Goal: Task Accomplishment & Management: Use online tool/utility

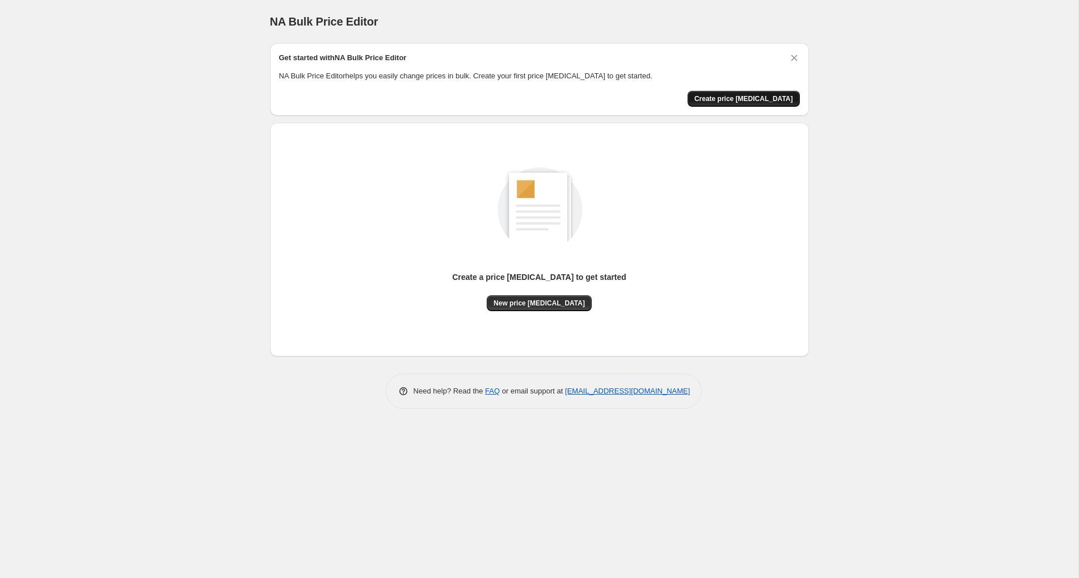
click at [762, 97] on span "Create price change job" at bounding box center [744, 98] width 99 height 9
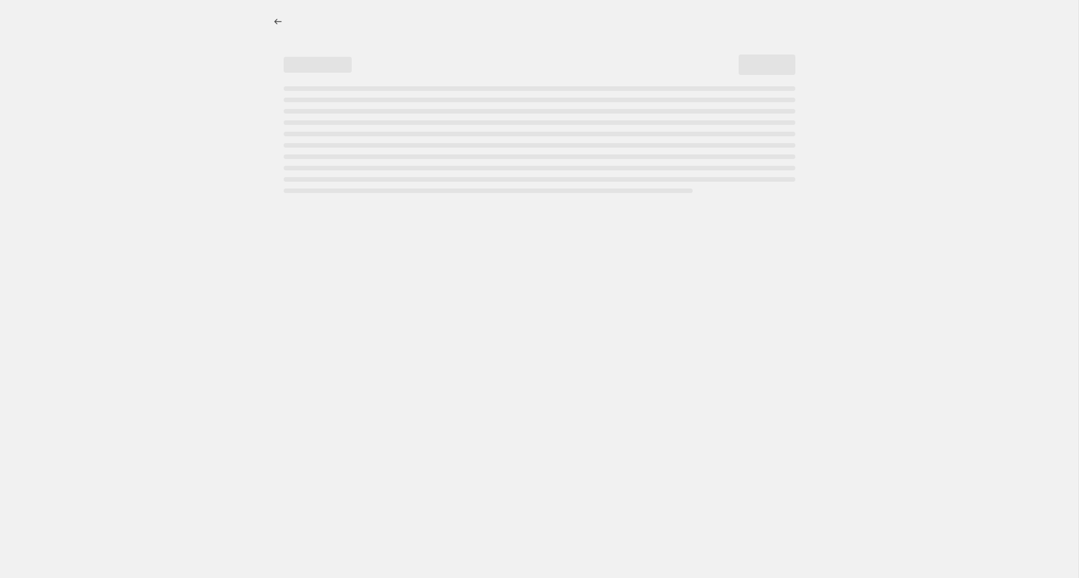
select select "percentage"
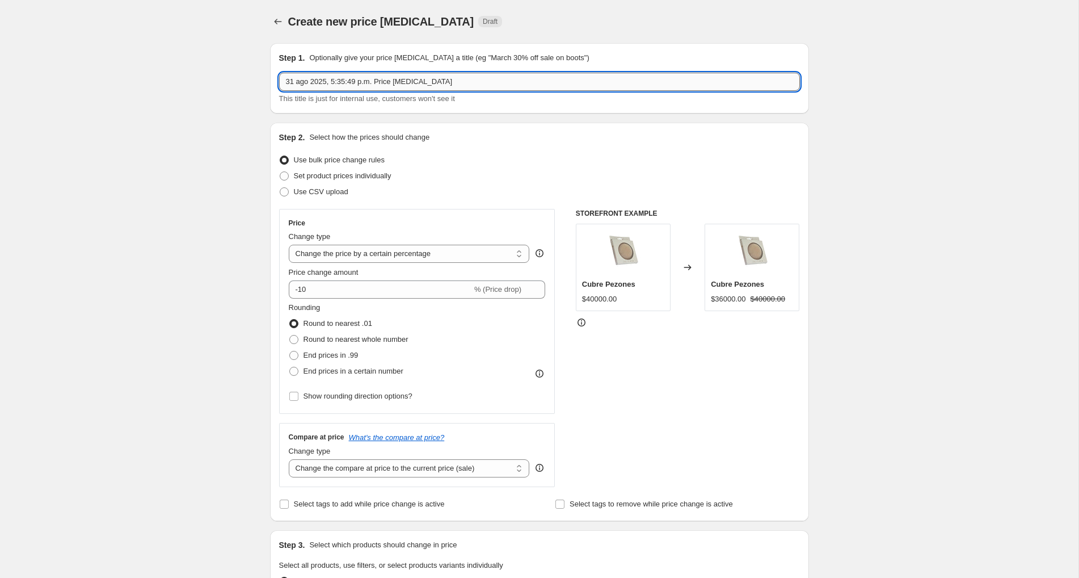
click at [396, 83] on input "31 ago 2025, 5:35:49 p.m. Price change job" at bounding box center [539, 82] width 521 height 18
click at [801, 148] on div "Step 2. Select how the prices should change Use bulk price change rules Set pro…" at bounding box center [539, 322] width 539 height 398
drag, startPoint x: 450, startPoint y: 83, endPoint x: 378, endPoint y: 79, distance: 72.2
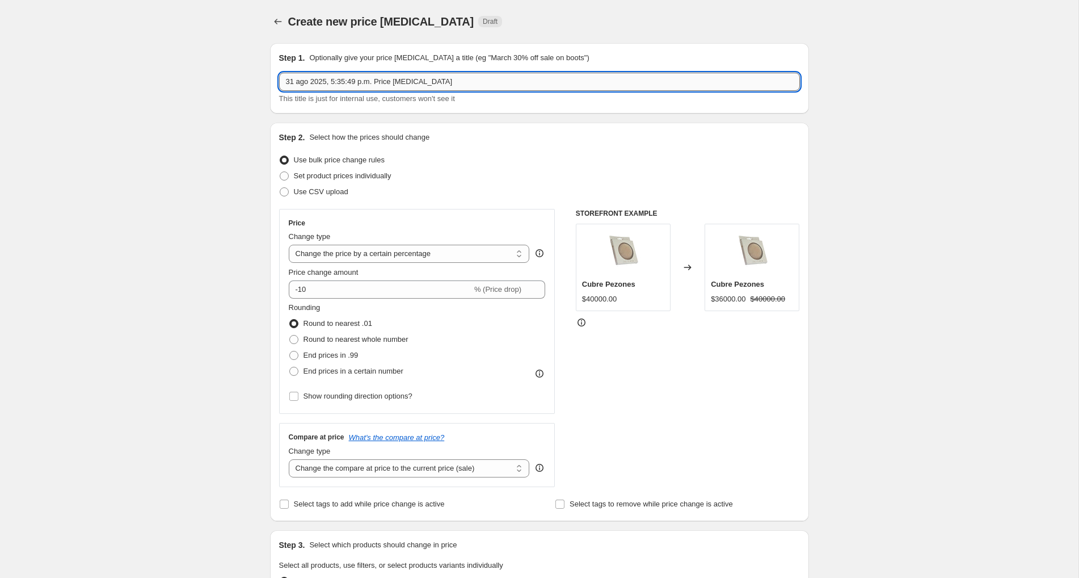
click at [378, 79] on input "31 ago 2025, 5:35:49 p.m. Price change job" at bounding box center [539, 82] width 521 height 18
drag, startPoint x: 440, startPoint y: 83, endPoint x: 284, endPoint y: 83, distance: 156.1
click at [284, 83] on input "31 ago 2025, 5:35:49 p.m.cambio de precio" at bounding box center [539, 82] width 521 height 18
type input "CAMBIO DE PRECIO"
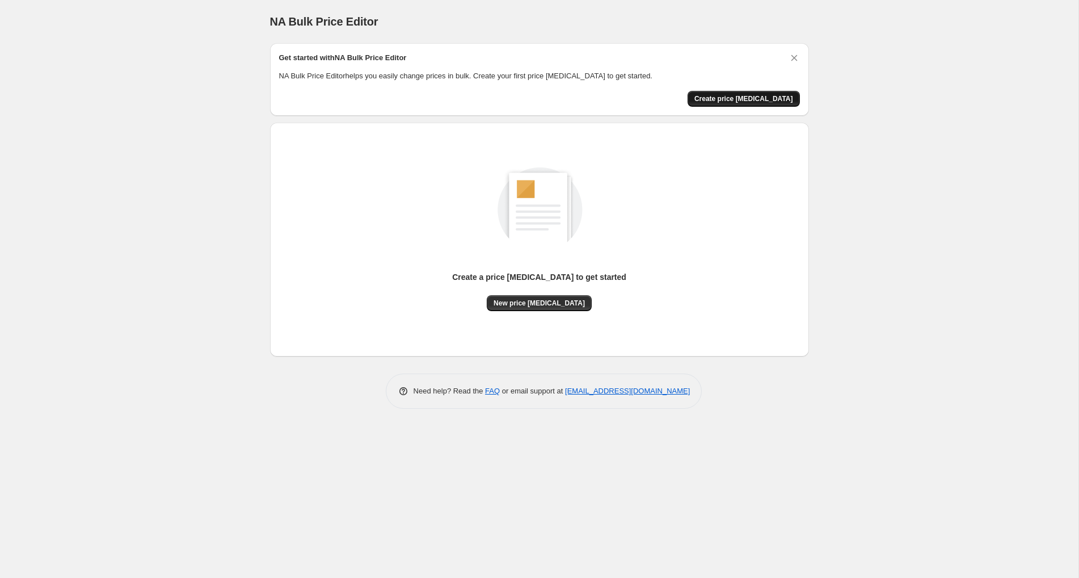
click at [774, 93] on button "Create price change job" at bounding box center [744, 99] width 112 height 16
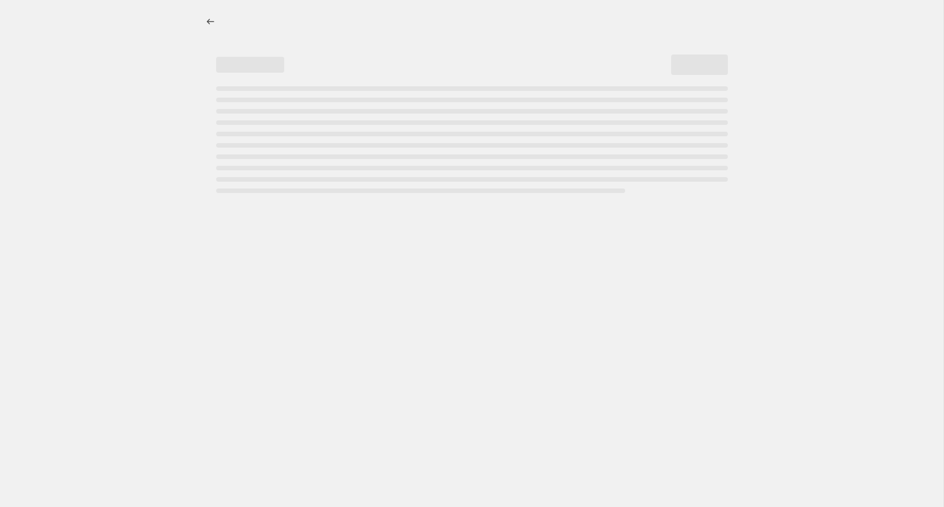
select select "percentage"
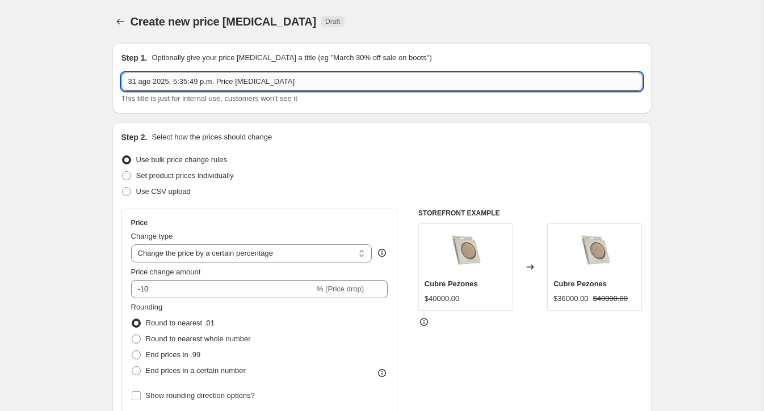
click at [228, 85] on input "31 ago 2025, 5:35:49 p.m. Price change job" at bounding box center [381, 82] width 521 height 18
drag, startPoint x: 289, startPoint y: 79, endPoint x: 221, endPoint y: 77, distance: 68.1
click at [221, 77] on input "31 ago 2025, 5:35:49 p.m. Price change job" at bounding box center [381, 82] width 521 height 18
type input "31 ago 2025, 5:35:49 p.m. CAMBIO DE PRECIO"
click at [161, 176] on span "Set product prices individually" at bounding box center [185, 175] width 98 height 9
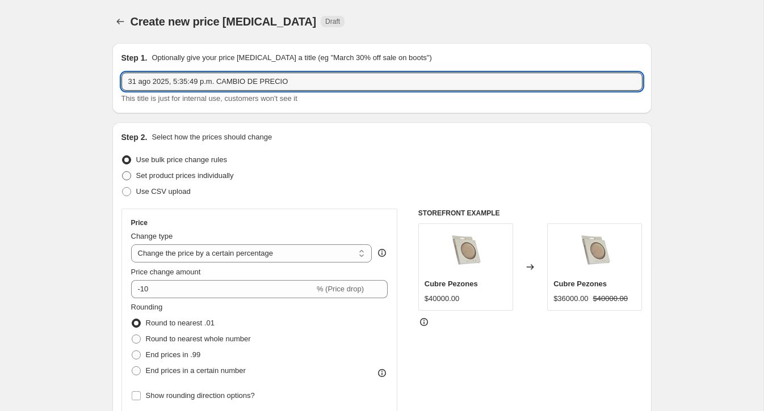
click at [123, 172] on input "Set product prices individually" at bounding box center [122, 171] width 1 height 1
radio input "true"
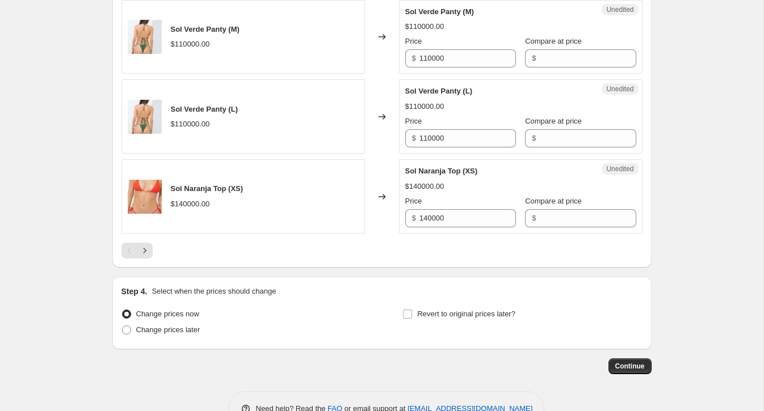
scroll to position [1744, 0]
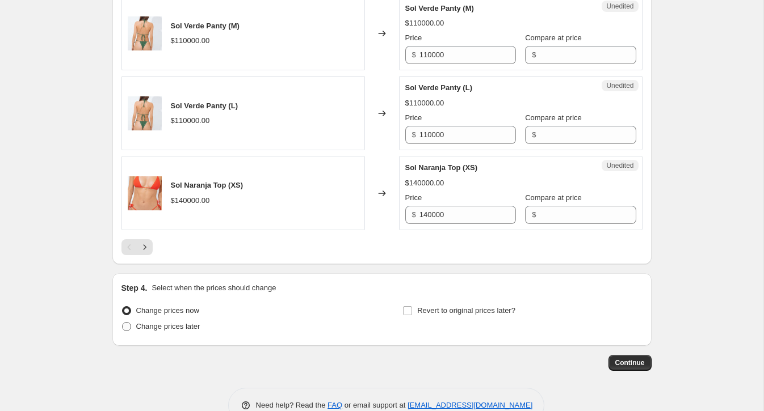
click at [124, 322] on span at bounding box center [126, 326] width 9 height 9
click at [123, 322] on input "Change prices later" at bounding box center [122, 322] width 1 height 1
radio input "true"
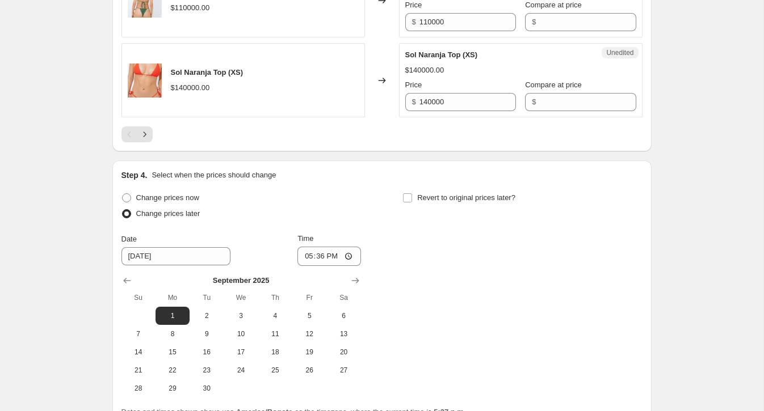
scroll to position [1857, 0]
click at [327, 246] on input "17:36" at bounding box center [329, 255] width 64 height 19
click at [321, 246] on input "17:36" at bounding box center [329, 255] width 64 height 19
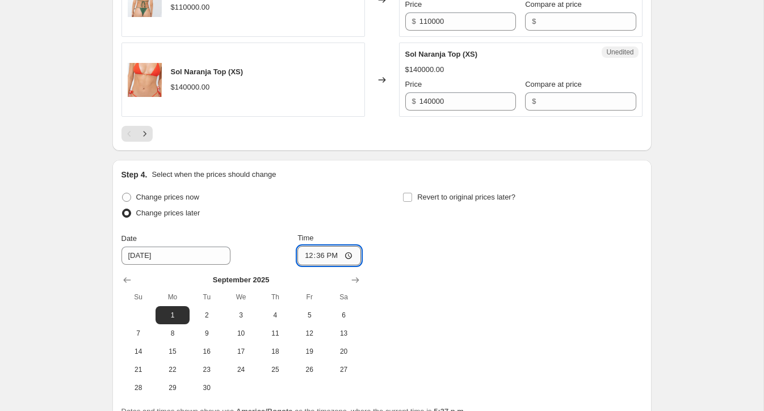
click at [318, 246] on input "12:36" at bounding box center [329, 255] width 64 height 19
type input "00:00"
click at [421, 258] on div "Change prices now Change prices later Date 9/1/2025 Time 00:00 September 2025 S…" at bounding box center [381, 294] width 521 height 208
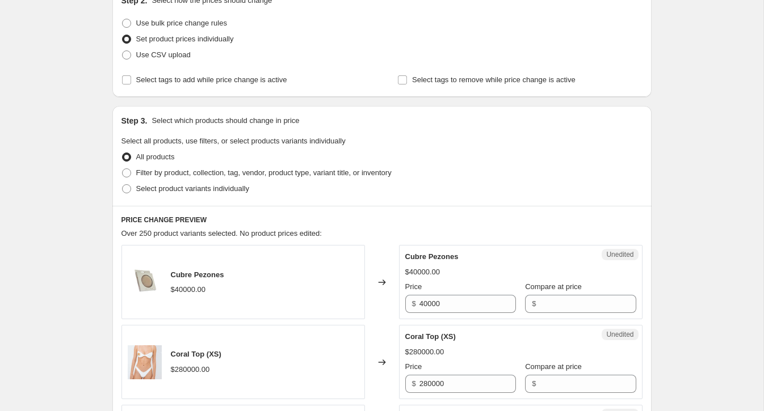
scroll to position [136, 0]
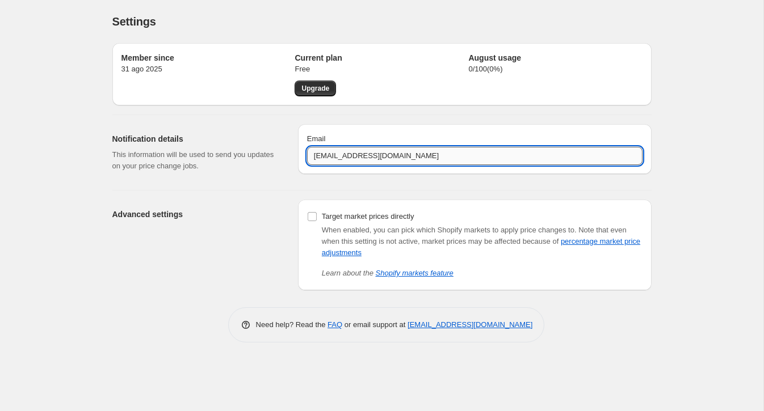
click at [326, 157] on input "info@aguacoco.co" at bounding box center [474, 156] width 335 height 18
click at [388, 161] on input "info@aguacoco.co" at bounding box center [474, 156] width 335 height 18
paste input "anamartinezjaramillo27@gmail.com"
click at [597, 305] on div "Member since 31 ago 2025 Current plan Free Upgrade August usage 0 / 100 ( 0 %) …" at bounding box center [381, 188] width 539 height 309
click at [380, 157] on input "info@aguacoco.co,anamartinezjaramillo27@gmail.com" at bounding box center [474, 156] width 335 height 18
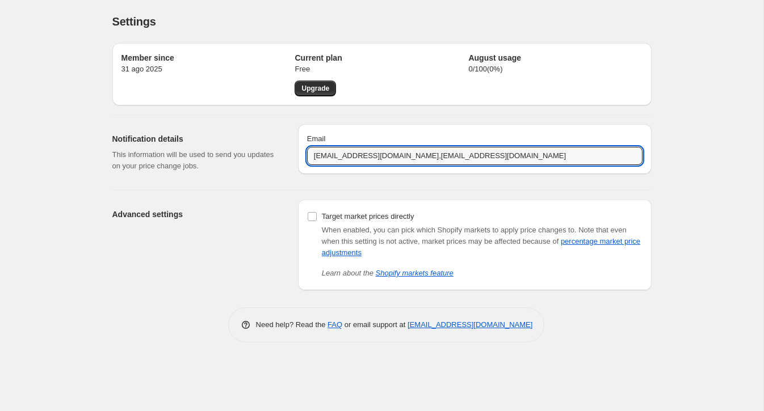
click at [697, 206] on div "Settings. This page is ready Settings Member since 31 ago 2025 Current plan Fre…" at bounding box center [381, 205] width 763 height 411
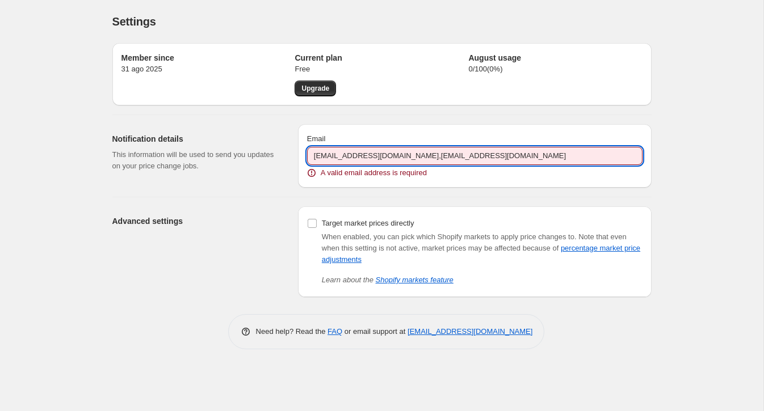
click at [388, 163] on input "info@aguacoco.co,anamartinezjaramillo27@gmail.com" at bounding box center [474, 156] width 335 height 18
click at [382, 159] on input "info@aguacoco.co,anamartinezjaramillo27@gmail.com" at bounding box center [474, 156] width 335 height 18
drag, startPoint x: 382, startPoint y: 159, endPoint x: 315, endPoint y: 149, distance: 67.7
click at [315, 149] on input "info@aguacoco.co,anamartinezjaramillo27@gmail.com" at bounding box center [474, 156] width 335 height 18
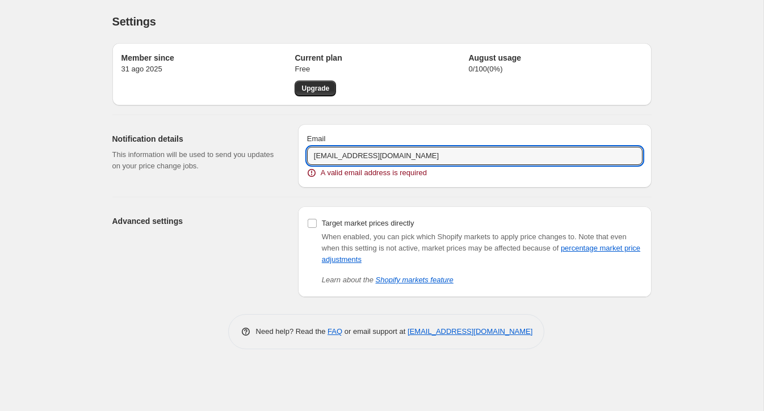
type input "anamartinezjaramillo27@gmail.com"
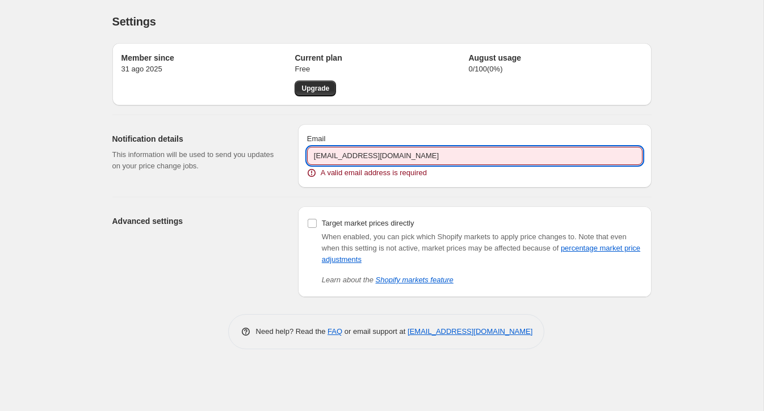
click at [649, 196] on div "Member since 31 ago 2025 Current plan Free Upgrade August usage 0 / 100 ( 0 %) …" at bounding box center [377, 165] width 548 height 263
click at [505, 157] on input "anamartinezjaramillo27@gmail.com" at bounding box center [474, 156] width 335 height 18
click at [417, 194] on div "Member since 31 ago 2025 Current plan Free Upgrade August usage 0 / 100 ( 0 %) …" at bounding box center [377, 165] width 548 height 263
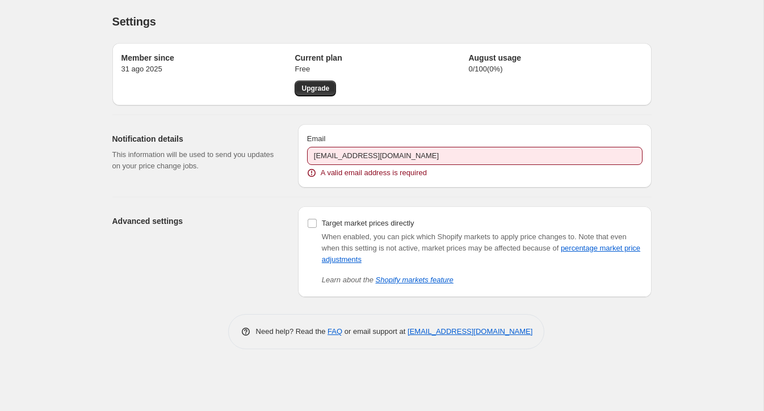
click at [261, 285] on div "Advanced settings" at bounding box center [200, 252] width 176 height 91
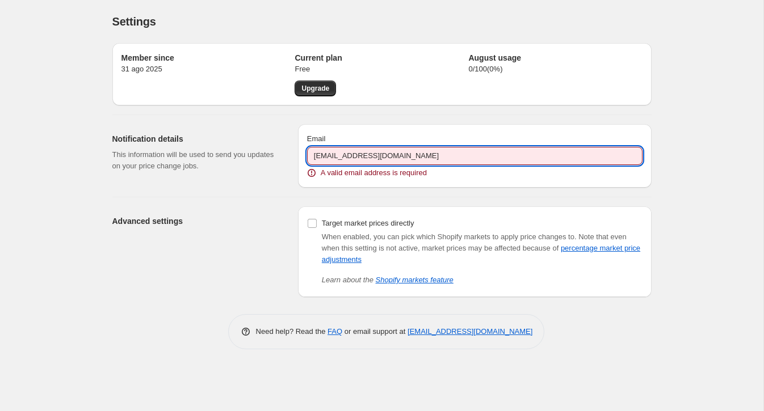
click at [463, 161] on input "anamartinezjaramillo27@gmail.com" at bounding box center [474, 156] width 335 height 18
click at [596, 246] on link "percentage market price adjustments" at bounding box center [481, 254] width 318 height 20
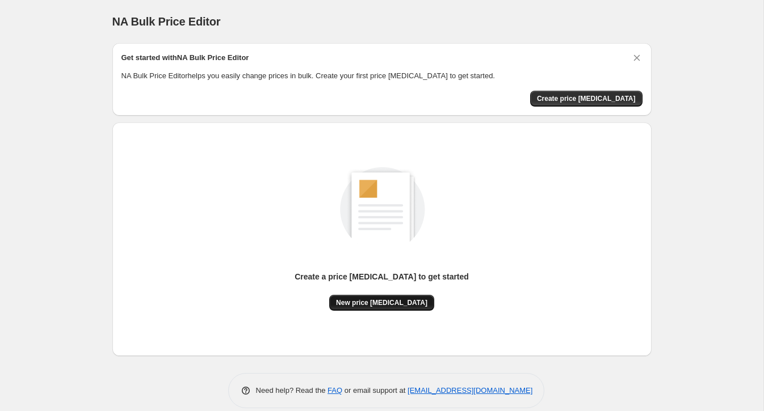
click at [380, 300] on span "New price change job" at bounding box center [381, 302] width 91 height 9
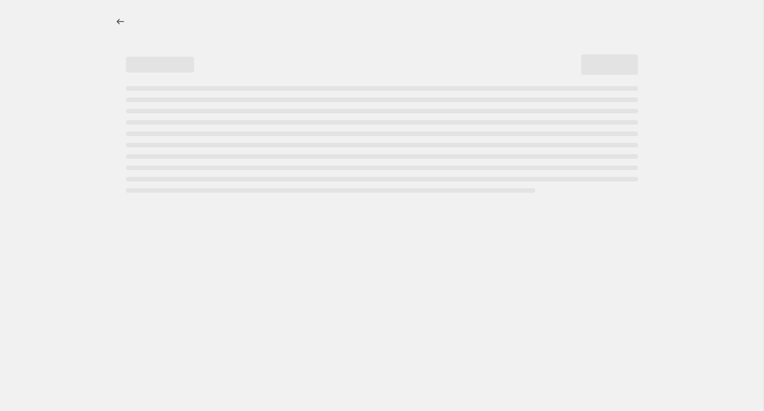
select select "percentage"
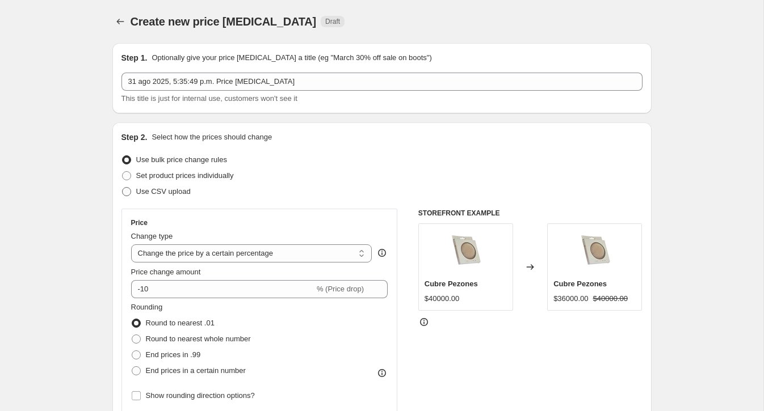
click at [127, 192] on span at bounding box center [126, 191] width 9 height 9
click at [123, 188] on input "Use CSV upload" at bounding box center [122, 187] width 1 height 1
radio input "true"
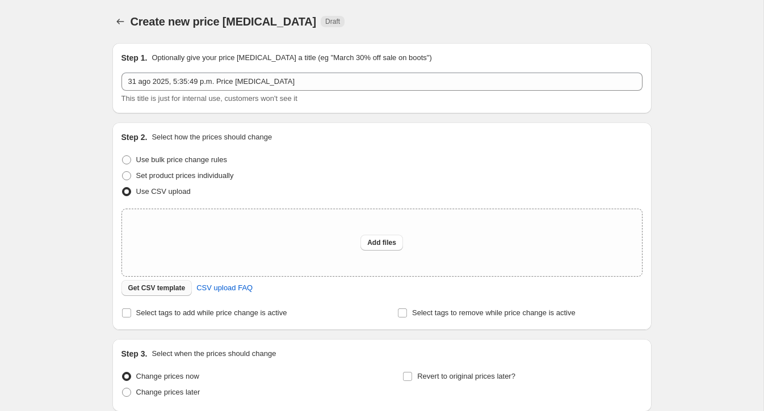
click at [173, 290] on span "Get CSV template" at bounding box center [156, 288] width 57 height 9
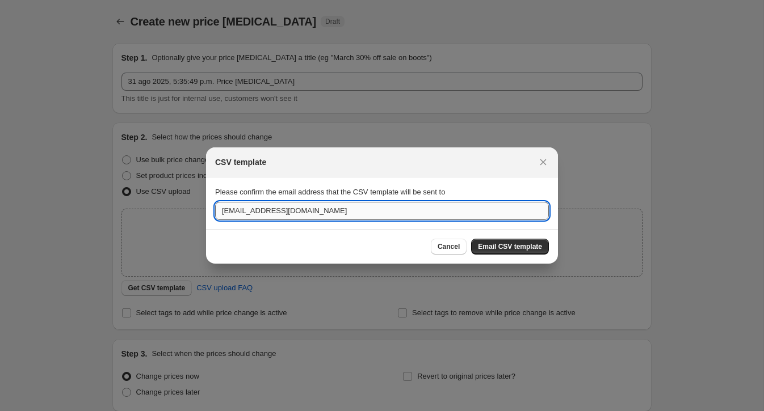
click at [337, 218] on input "info@aguacoco.co" at bounding box center [382, 211] width 334 height 18
click at [312, 204] on input "info@aguacoco.co" at bounding box center [382, 211] width 334 height 18
paste input "anamartinezjaramillo27@gmail.com"
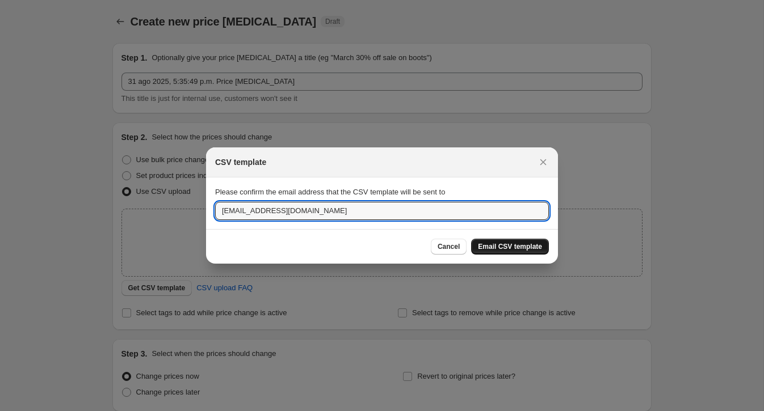
type input "anamartinezjaramillo27@gmail.com"
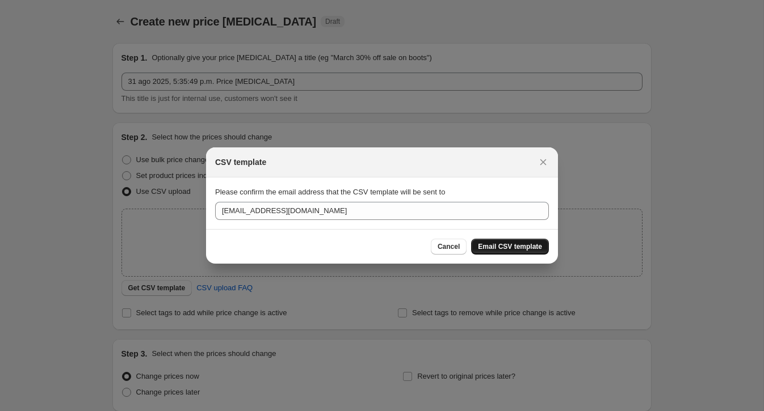
click at [502, 241] on button "Email CSV template" at bounding box center [510, 247] width 78 height 16
